Goal: Information Seeking & Learning: Learn about a topic

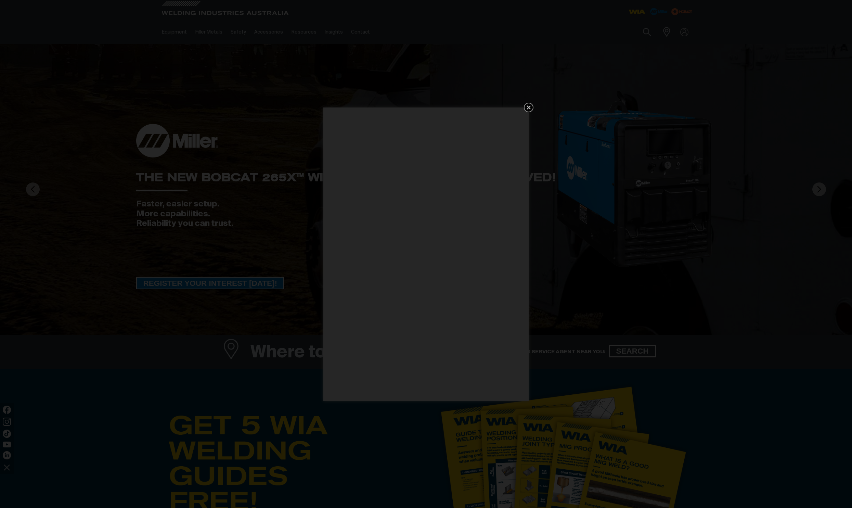
click at [531, 103] on div "Get 5 WIA Welding Guides Free!" at bounding box center [426, 254] width 852 height 508
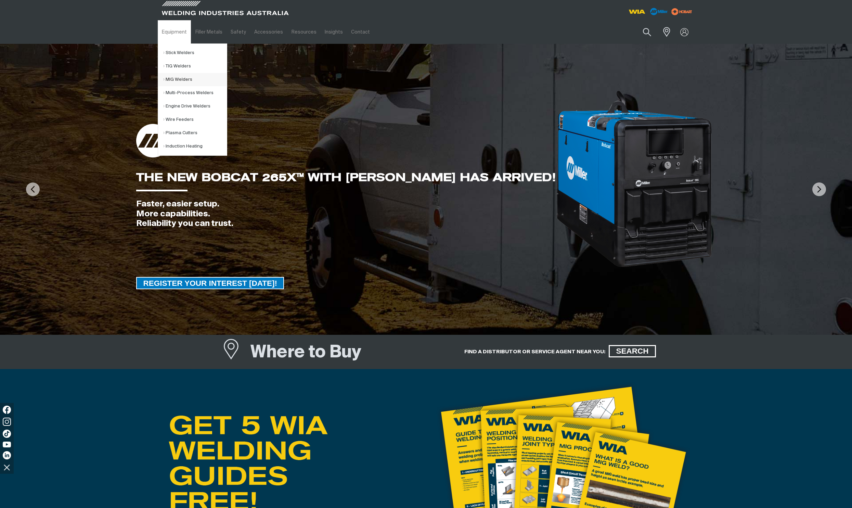
click at [175, 78] on link "MIG Welders" at bounding box center [195, 79] width 64 height 13
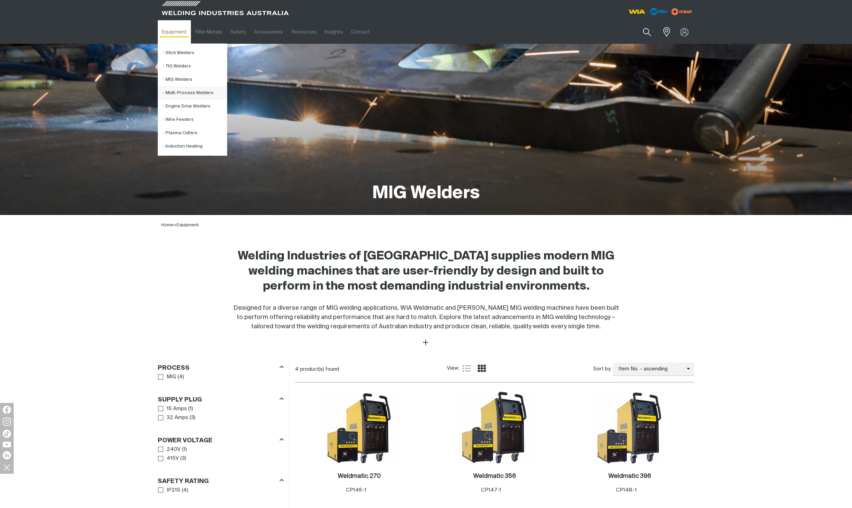
click at [186, 91] on link "Multi-Process Welders" at bounding box center [195, 92] width 64 height 13
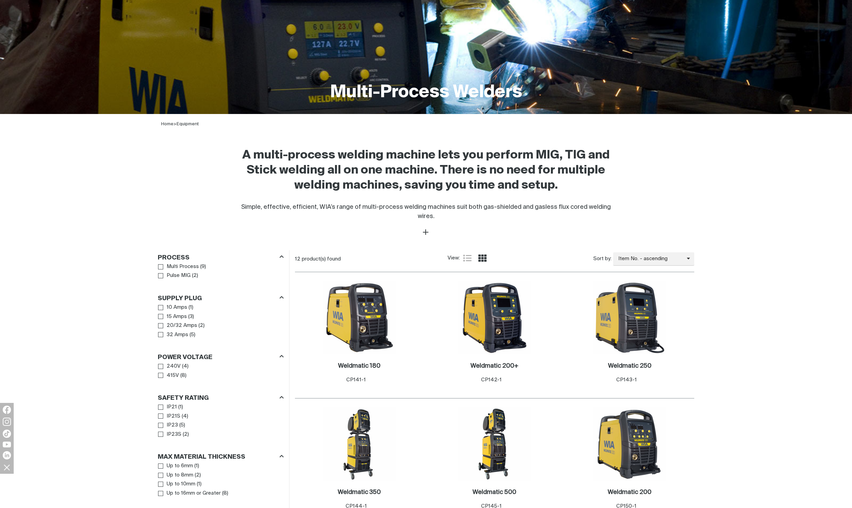
scroll to position [239, 0]
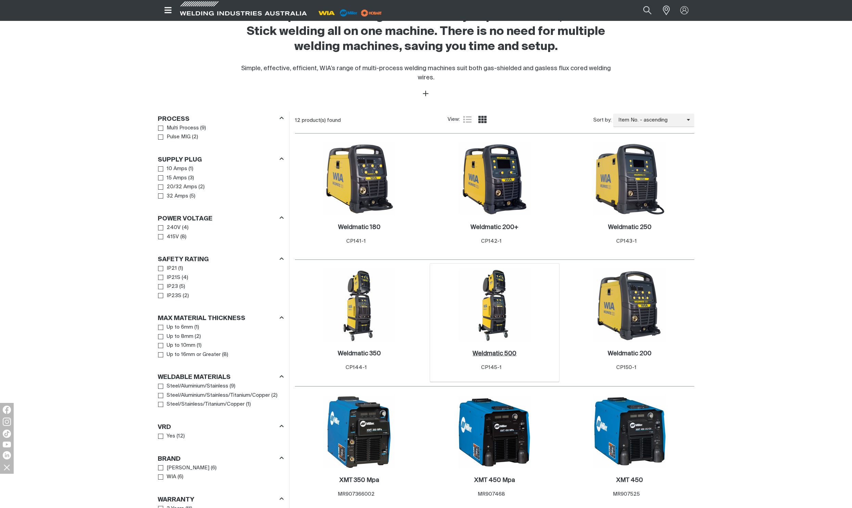
click at [499, 350] on h2 "Weldmatic 500 ." at bounding box center [494, 353] width 44 height 6
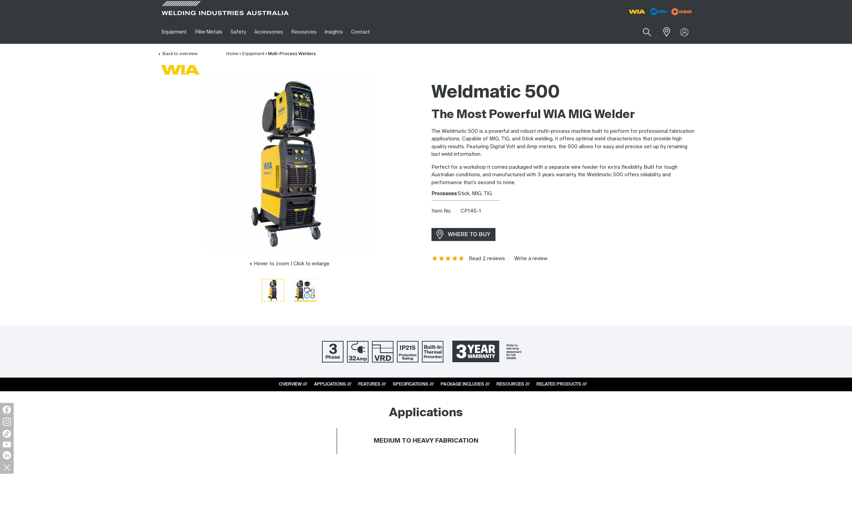
click at [304, 291] on img "Go to slide 2" at bounding box center [305, 290] width 22 height 22
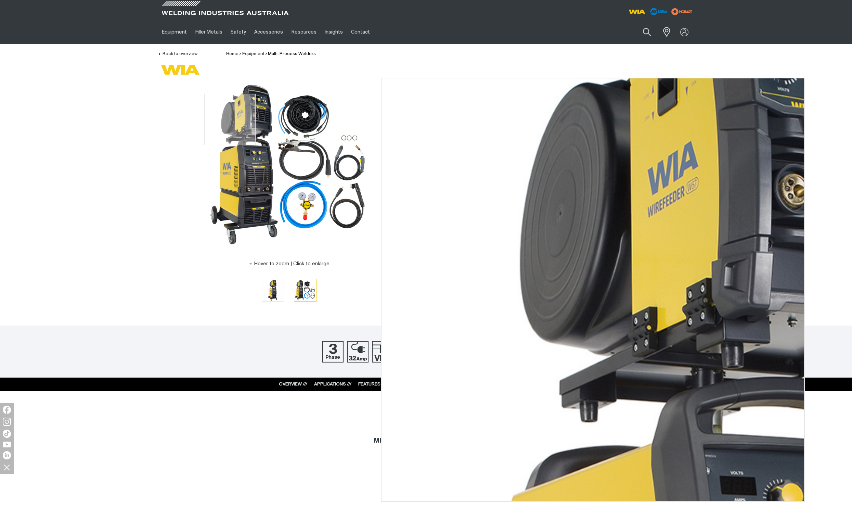
click at [232, 119] on img at bounding box center [288, 163] width 171 height 171
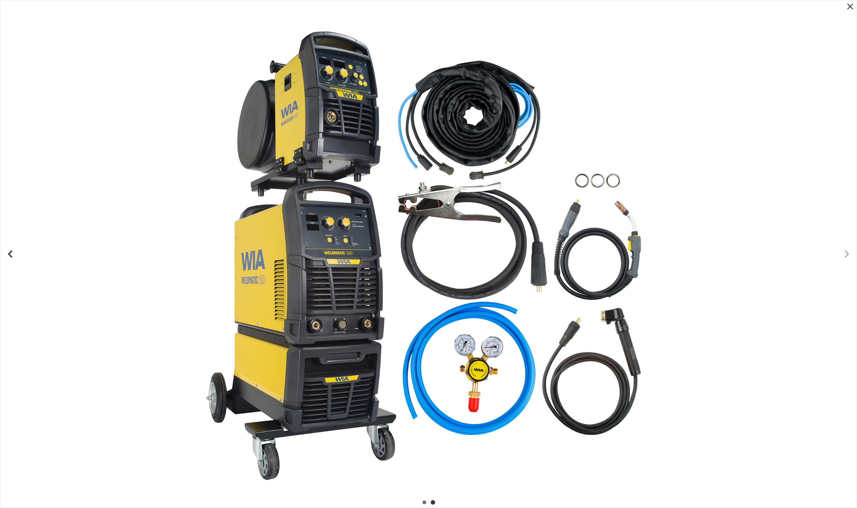
click at [240, 116] on div at bounding box center [428, 253] width 856 height 507
click at [298, 138] on div at bounding box center [428, 253] width 856 height 507
click at [12, 249] on button "Previous slide" at bounding box center [9, 253] width 19 height 19
